Goal: Task Accomplishment & Management: Complete application form

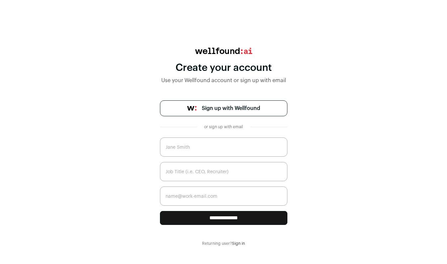
click at [220, 149] on input "text" at bounding box center [223, 147] width 127 height 19
type input "[PERSON_NAME]"
type input "[EMAIL_ADDRESS][DOMAIN_NAME]"
click at [234, 218] on input "**********" at bounding box center [223, 218] width 127 height 14
click at [231, 176] on input "text" at bounding box center [223, 171] width 127 height 19
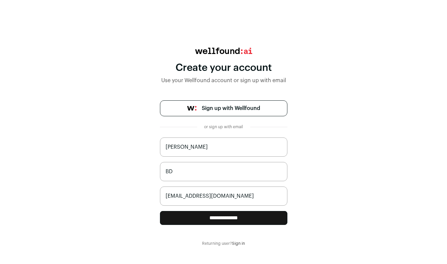
type input "BD"
click at [242, 220] on input "**********" at bounding box center [223, 218] width 127 height 14
click at [213, 54] on div "Create your account Use your Wellfound account or sign up with email" at bounding box center [223, 66] width 127 height 37
click at [219, 49] on img at bounding box center [223, 51] width 57 height 6
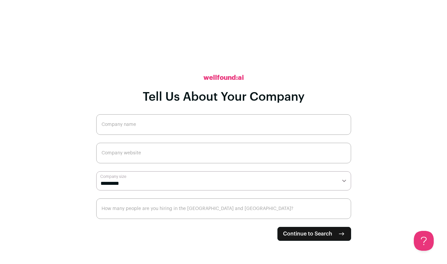
click at [171, 129] on input "Company name" at bounding box center [223, 124] width 255 height 21
type input "Kopius"
click at [182, 156] on input "Company website" at bounding box center [223, 153] width 255 height 21
click at [329, 236] on span "Continue to Search" at bounding box center [307, 234] width 49 height 8
paste input "https://kopiustech.com/"
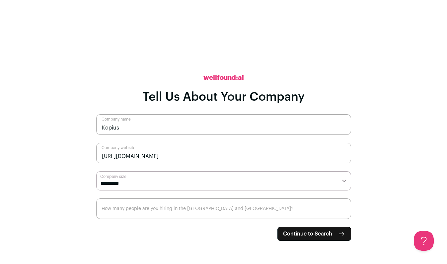
type input "https://kopiustech.com/"
click at [317, 231] on span "Continue to Search" at bounding box center [307, 234] width 49 height 8
click at [172, 181] on select "**********" at bounding box center [223, 181] width 255 height 19
select select "***"
click at [163, 214] on input "How many people are you hiring in the US and Canada?" at bounding box center [223, 209] width 255 height 21
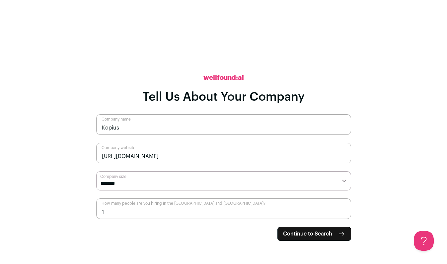
type input "1"
click at [310, 239] on button "Continue to Search" at bounding box center [314, 234] width 74 height 14
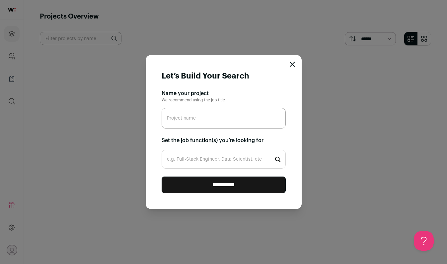
click at [293, 66] on icon "Close modal" at bounding box center [292, 64] width 4 height 4
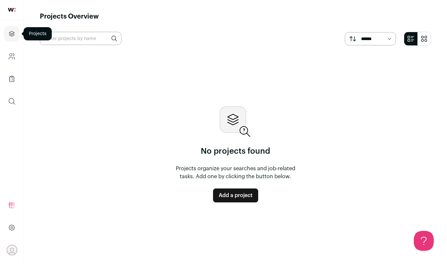
click at [15, 37] on icon "Projects" at bounding box center [12, 34] width 8 height 8
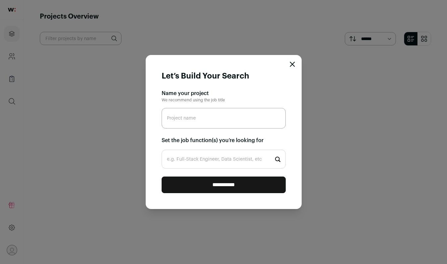
click at [291, 66] on icon "Close modal" at bounding box center [292, 64] width 4 height 4
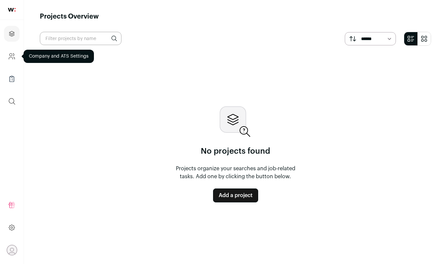
click at [15, 61] on link "Company and ATS Settings" at bounding box center [12, 56] width 16 height 16
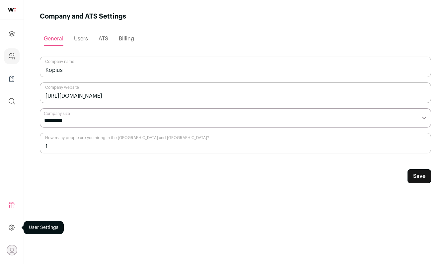
click at [11, 228] on icon at bounding box center [12, 228] width 8 height 8
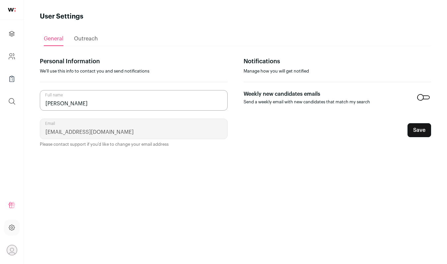
click at [90, 39] on span "Outreach" at bounding box center [86, 38] width 24 height 5
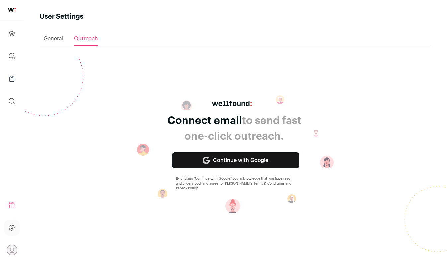
click at [59, 38] on span "General" at bounding box center [54, 38] width 20 height 5
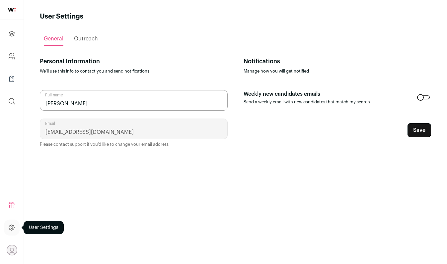
click at [14, 229] on icon at bounding box center [12, 228] width 6 height 6
click at [13, 252] on icon "Open dropdown" at bounding box center [12, 251] width 10 height 10
click at [157, 212] on div "General Outreach Personal Information We'll use this info to contact you and se…" at bounding box center [235, 136] width 391 height 231
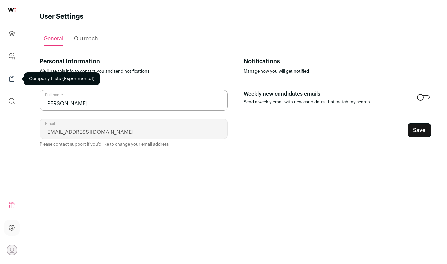
click at [11, 79] on icon "Company Lists" at bounding box center [12, 79] width 8 height 8
